Goal: Task Accomplishment & Management: Use online tool/utility

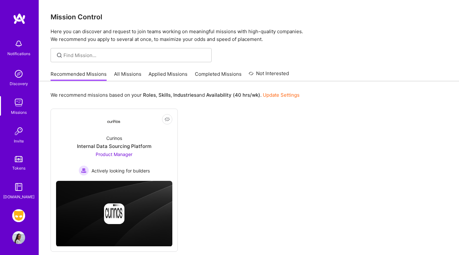
click at [11, 214] on link "Grindr: Product & Marketing" at bounding box center [19, 215] width 16 height 13
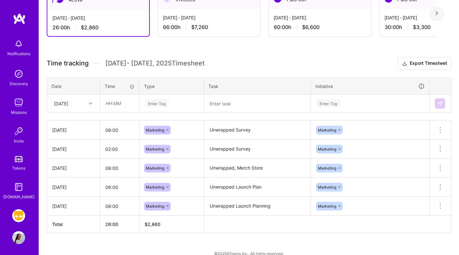
scroll to position [139, 0]
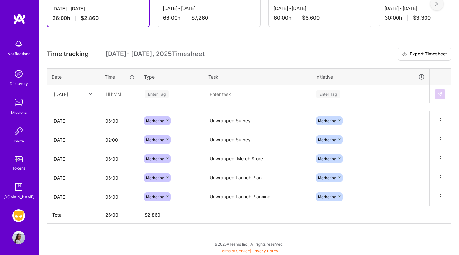
click at [68, 92] on div "[DATE]" at bounding box center [61, 94] width 14 height 7
click at [71, 185] on div "[DATE]" at bounding box center [73, 184] width 52 height 12
drag, startPoint x: 110, startPoint y: 92, endPoint x: 116, endPoint y: 92, distance: 6.1
click at [110, 92] on input "text" at bounding box center [120, 93] width 38 height 17
type input "08:00"
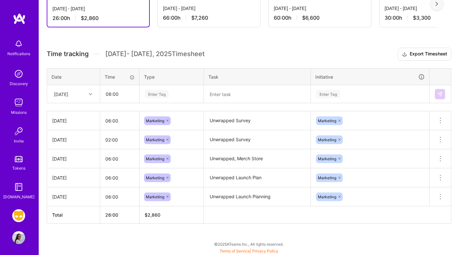
click at [159, 91] on div "Enter Tag" at bounding box center [157, 94] width 24 height 10
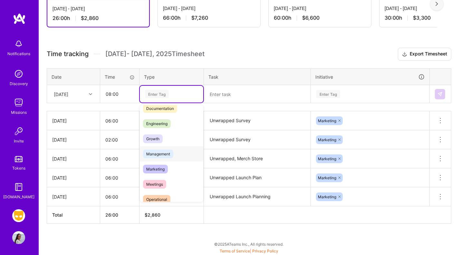
scroll to position [37, 0]
click at [164, 169] on span "Marketing" at bounding box center [155, 168] width 25 height 9
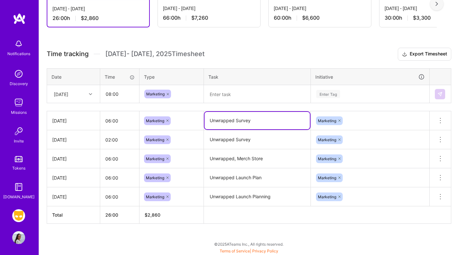
drag, startPoint x: 262, startPoint y: 121, endPoint x: 270, endPoint y: 121, distance: 8.4
click at [262, 121] on textarea "Unwrapped Survey" at bounding box center [257, 120] width 105 height 17
drag, startPoint x: 270, startPoint y: 121, endPoint x: 198, endPoint y: 116, distance: 71.7
click at [191, 121] on tr "[DATE] 06:00 Marketing Unwrapped Survey Marketing Delete row" at bounding box center [249, 120] width 404 height 19
click at [230, 93] on textarea at bounding box center [257, 94] width 105 height 17
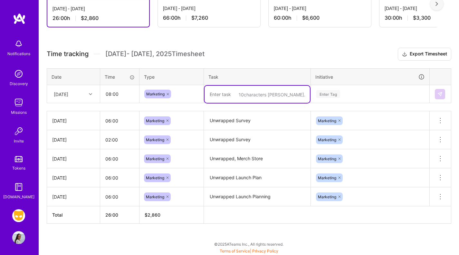
paste textarea "Unwrapped Survey"
type textarea "Unwrapped Survey"
click at [332, 93] on div "Enter Tag" at bounding box center [328, 94] width 24 height 10
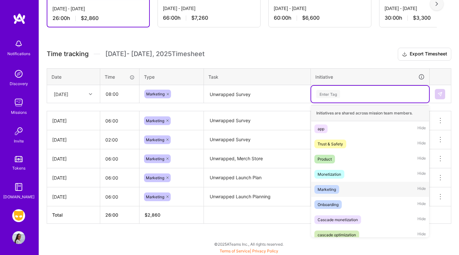
click at [331, 188] on div "Marketing" at bounding box center [327, 189] width 18 height 7
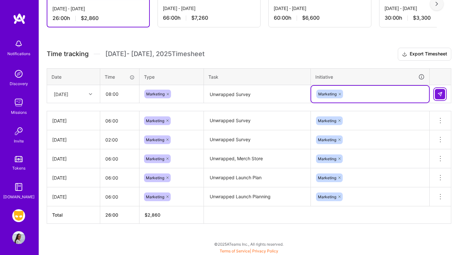
click at [442, 92] on img at bounding box center [440, 94] width 5 height 5
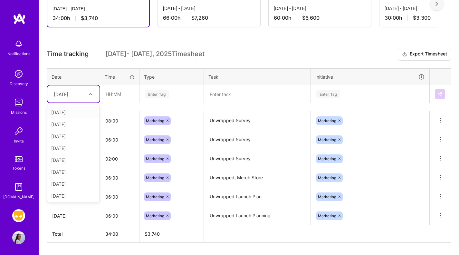
click at [63, 97] on div "[DATE]" at bounding box center [61, 94] width 14 height 7
click at [61, 182] on div "[DATE]" at bounding box center [73, 184] width 52 height 12
click at [108, 96] on input "text" at bounding box center [120, 93] width 38 height 17
type input "08:00"
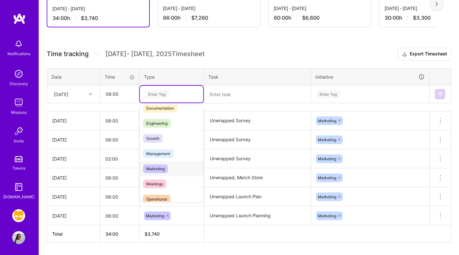
click at [165, 170] on span "Marketing" at bounding box center [155, 168] width 25 height 9
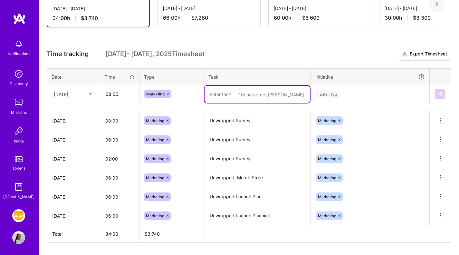
click at [235, 96] on textarea at bounding box center [257, 94] width 105 height 17
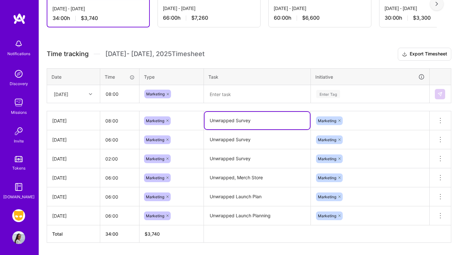
drag, startPoint x: 265, startPoint y: 125, endPoint x: 216, endPoint y: 116, distance: 50.1
click at [204, 124] on td "Unwrapped Survey" at bounding box center [257, 120] width 107 height 19
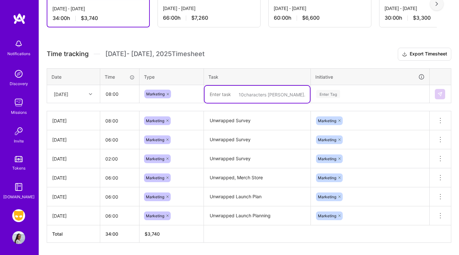
click at [220, 92] on textarea at bounding box center [257, 94] width 105 height 17
paste textarea "Unwrapped Survey"
type textarea "Unwrapped Survey"
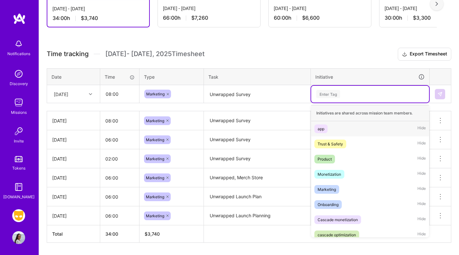
click at [325, 92] on div "Enter Tag" at bounding box center [328, 94] width 24 height 10
click at [333, 192] on span "Marketing" at bounding box center [326, 189] width 25 height 9
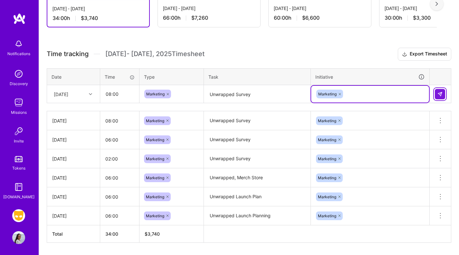
click at [442, 93] on img at bounding box center [440, 94] width 5 height 5
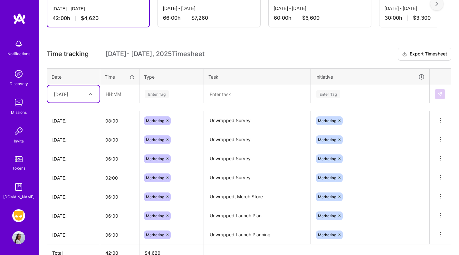
click at [68, 94] on div "[DATE]" at bounding box center [61, 94] width 14 height 7
click at [63, 184] on div "[DATE]" at bounding box center [73, 183] width 52 height 12
click at [119, 89] on input "text" at bounding box center [120, 93] width 38 height 17
type input "02:00"
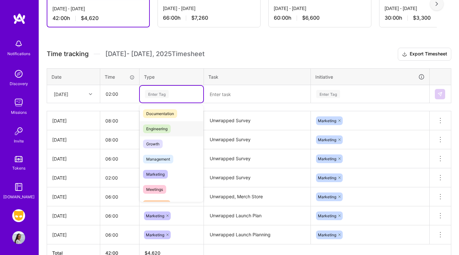
scroll to position [34, 0]
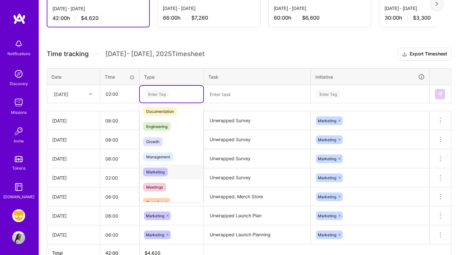
click at [161, 170] on span "Marketing" at bounding box center [155, 172] width 25 height 9
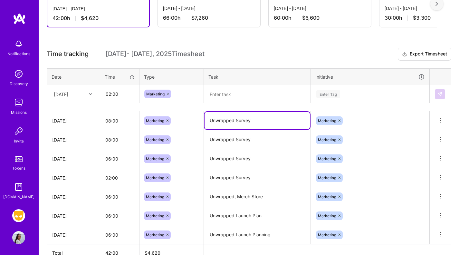
drag, startPoint x: 271, startPoint y: 118, endPoint x: 188, endPoint y: 118, distance: 82.8
click at [188, 118] on tr "[DATE] 08:00 Marketing Unwrapped Survey Marketing Delete row" at bounding box center [249, 120] width 404 height 19
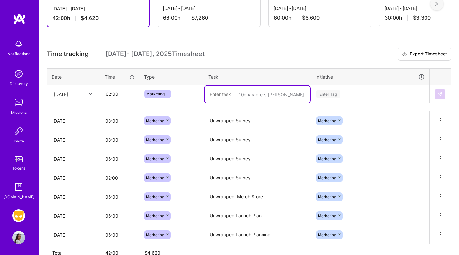
click at [232, 89] on textarea at bounding box center [257, 94] width 105 height 17
paste textarea "Unwrapped Survey"
type textarea "Unwrapped Survey"
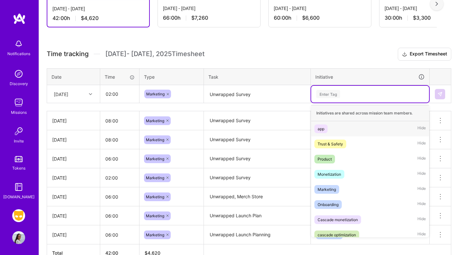
click at [344, 94] on div "Enter Tag" at bounding box center [370, 94] width 109 height 8
click at [336, 190] on div "Marketing" at bounding box center [327, 189] width 18 height 7
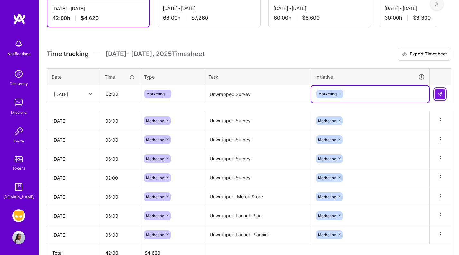
click at [439, 94] on img at bounding box center [440, 94] width 5 height 5
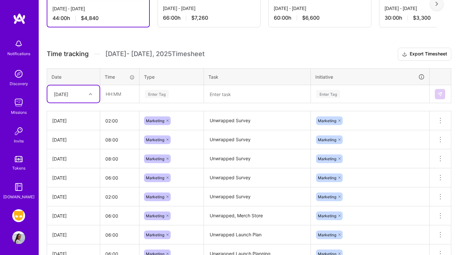
click at [68, 97] on div "[DATE]" at bounding box center [61, 94] width 14 height 7
click at [71, 189] on div "[DATE]" at bounding box center [73, 194] width 52 height 12
click at [123, 90] on input "text" at bounding box center [120, 93] width 38 height 17
drag, startPoint x: 150, startPoint y: 94, endPoint x: 162, endPoint y: 94, distance: 11.9
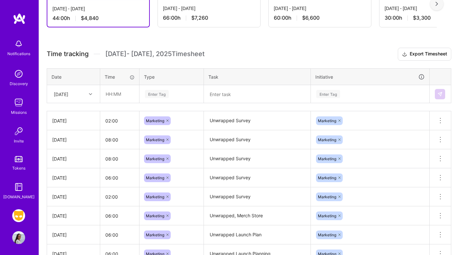
click at [150, 94] on div "Enter Tag" at bounding box center [157, 94] width 24 height 10
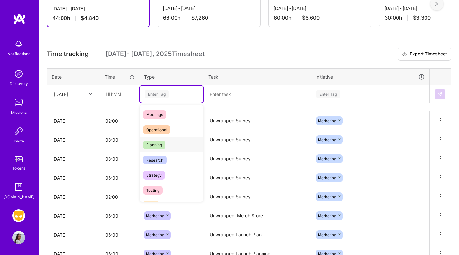
scroll to position [184, 0]
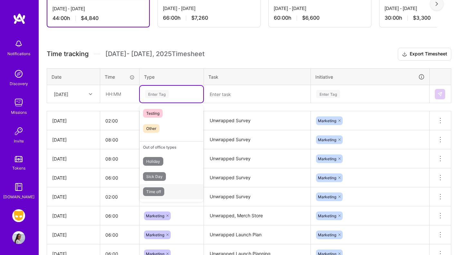
click at [172, 189] on div "Time off" at bounding box center [171, 191] width 63 height 15
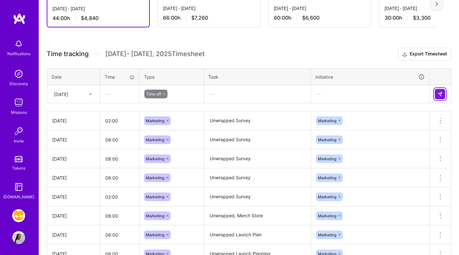
click at [441, 93] on img at bounding box center [440, 94] width 5 height 5
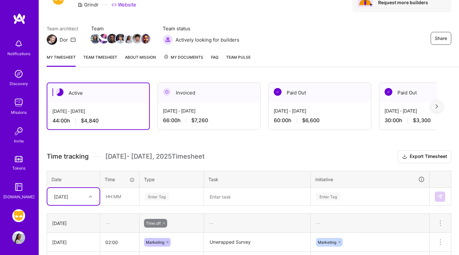
scroll to position [0, 0]
